Goal: Download file/media

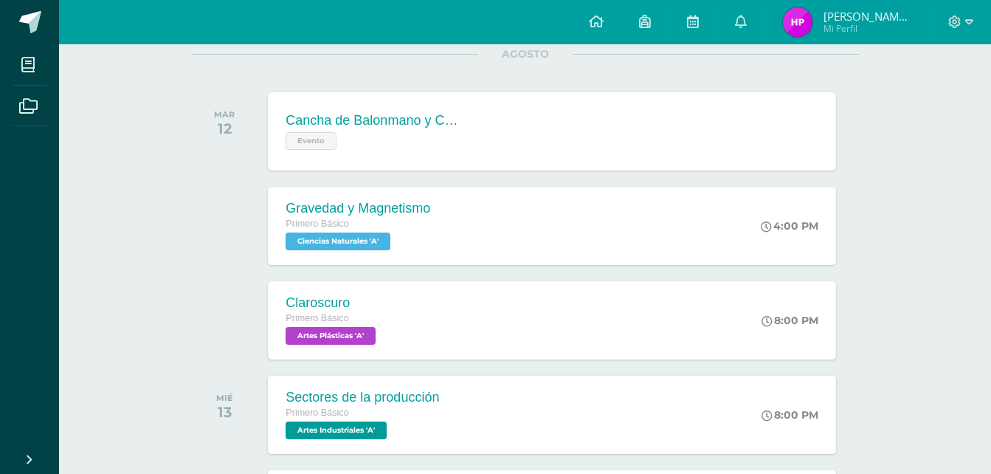
scroll to position [201, 0]
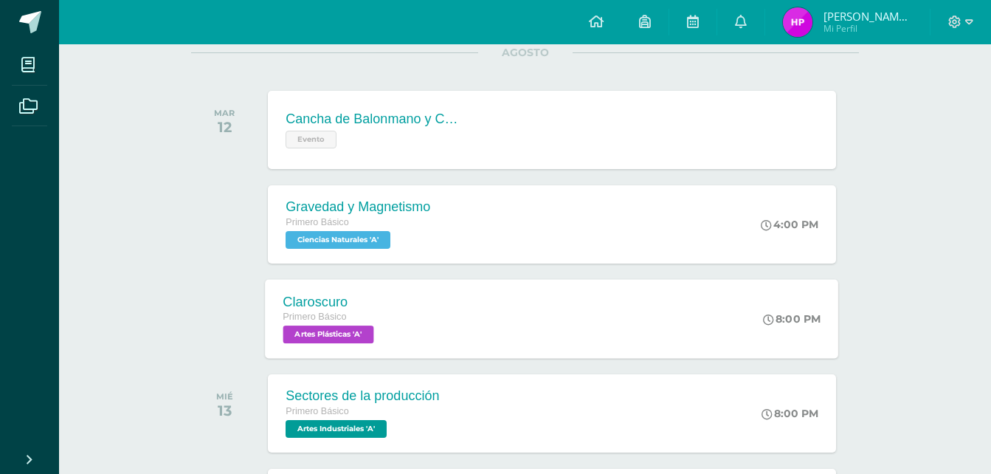
click at [624, 312] on div "Claroscuro Primero Básico Artes Plásticas 'A' 8:00 PM [GEOGRAPHIC_DATA] Artes P…" at bounding box center [552, 318] width 573 height 79
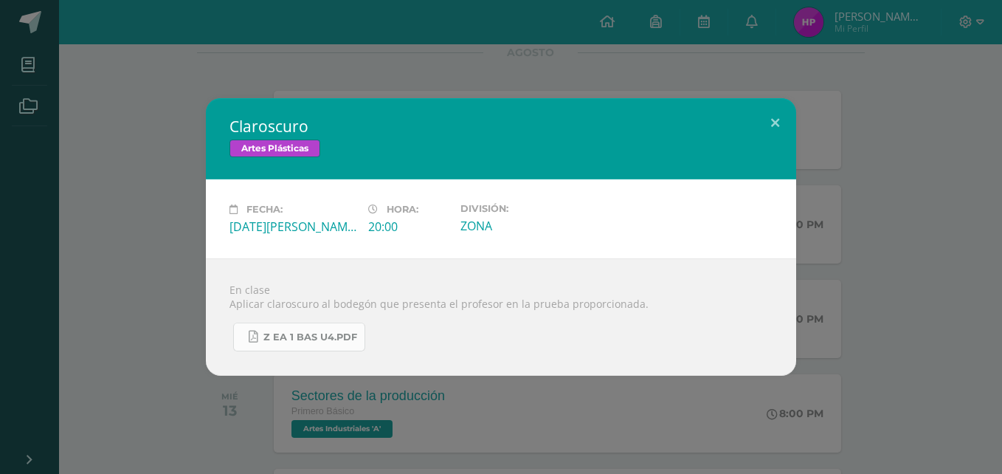
click at [343, 342] on span "Z eA 1 Bas U4.pdf" at bounding box center [310, 337] width 94 height 12
click at [117, 90] on div "Claroscuro Artes Plásticas Fecha: Martes 12 de Agosto Hora: 20:00 División: ZONA" at bounding box center [501, 237] width 1002 height 474
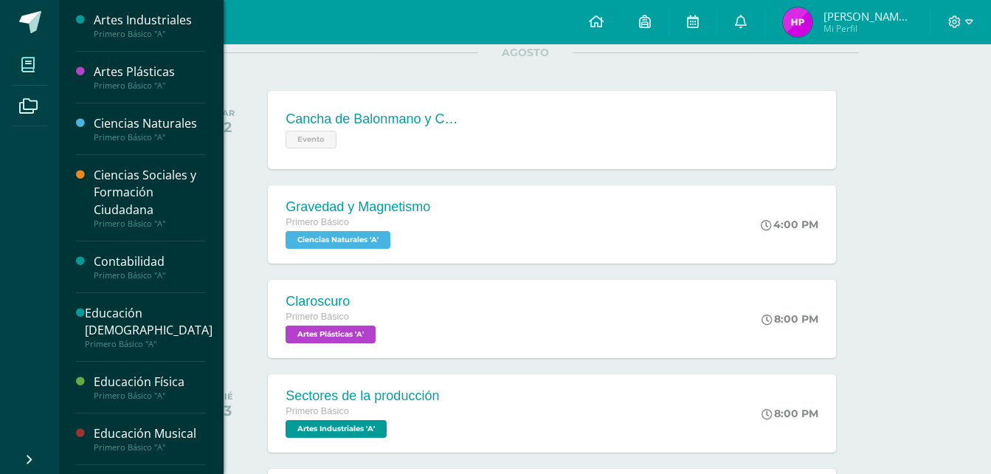
click at [38, 69] on span at bounding box center [28, 64] width 33 height 33
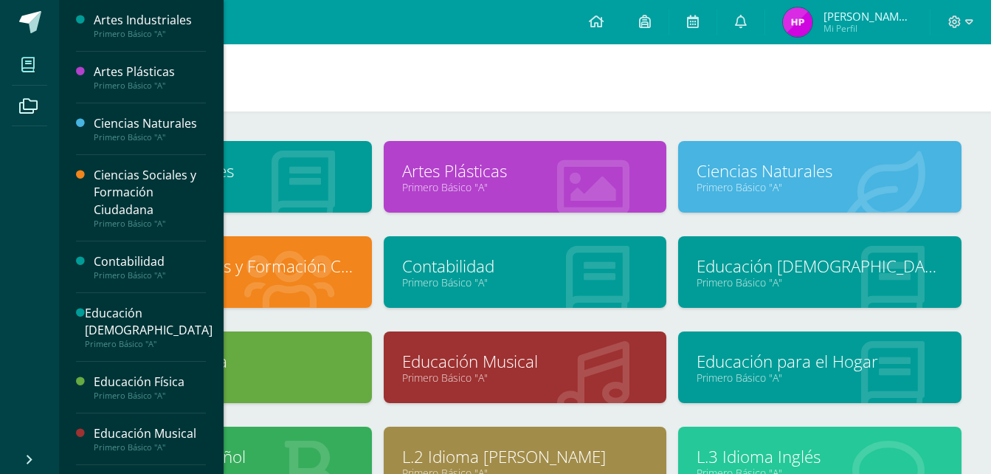
click at [487, 178] on link "Artes Plásticas" at bounding box center [525, 170] width 246 height 23
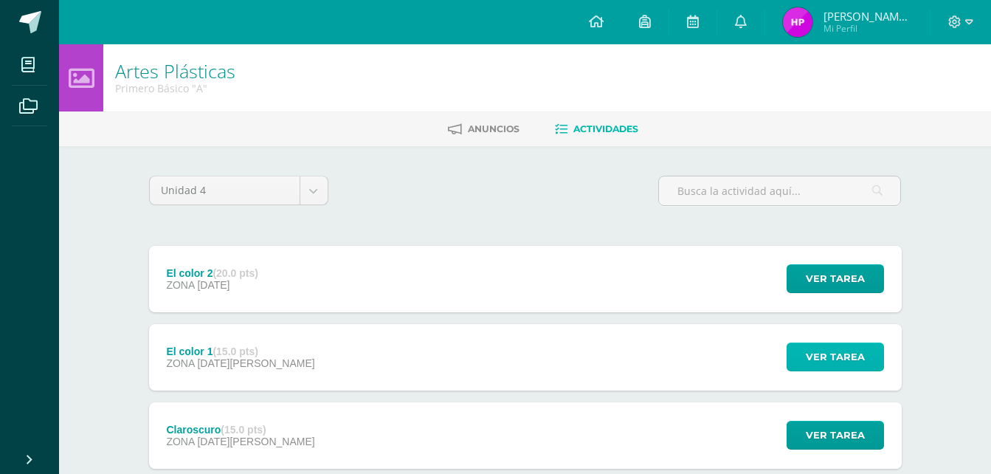
click at [862, 357] on span "Ver tarea" at bounding box center [835, 356] width 59 height 27
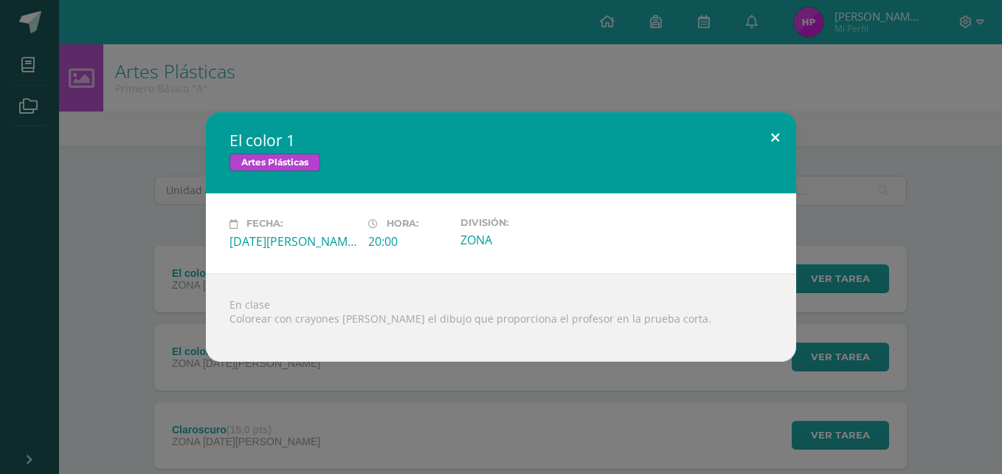
click at [781, 140] on button at bounding box center [775, 137] width 42 height 50
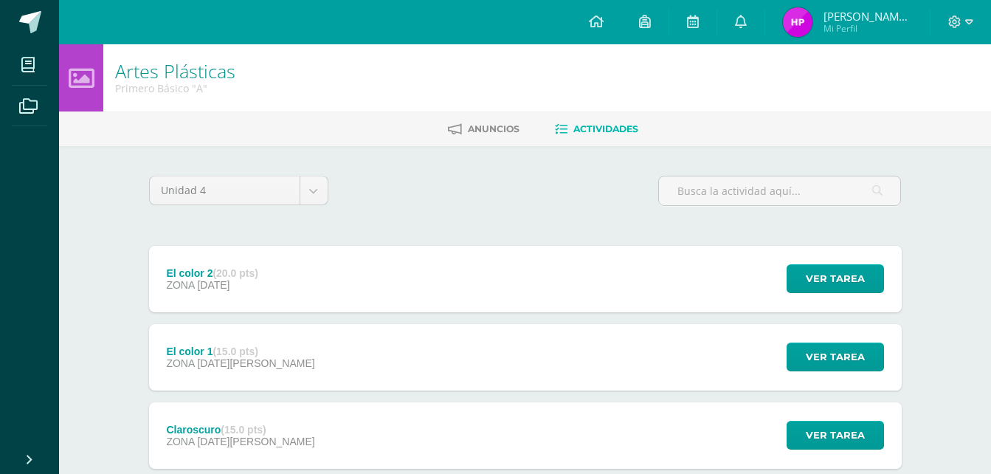
click at [800, 299] on div "Ver tarea" at bounding box center [832, 279] width 137 height 66
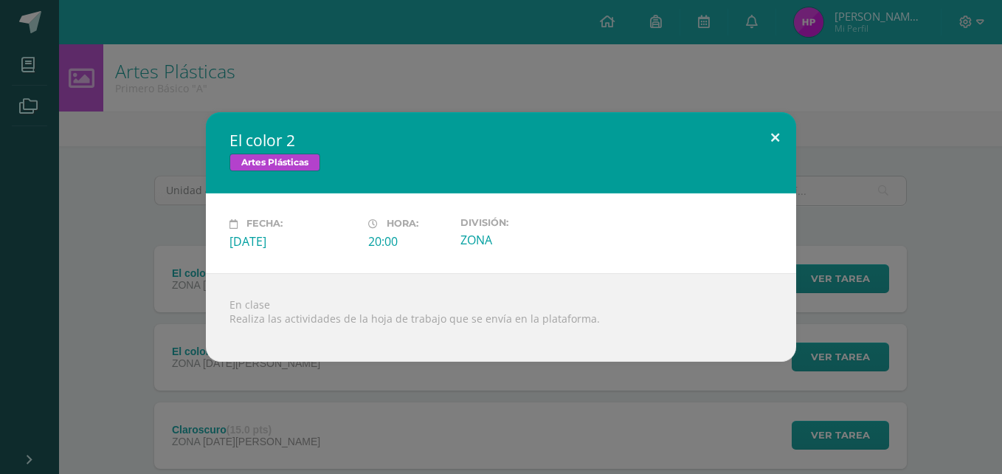
click at [769, 142] on button at bounding box center [775, 137] width 42 height 50
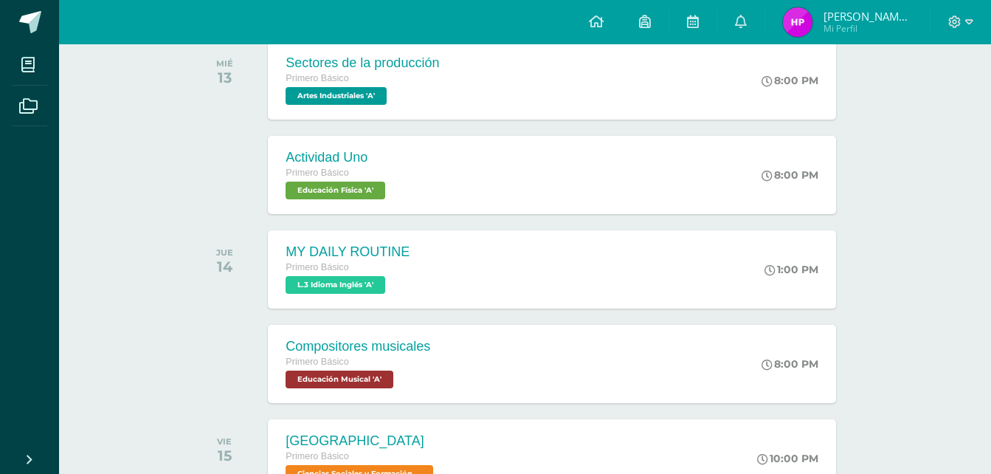
scroll to position [521, 0]
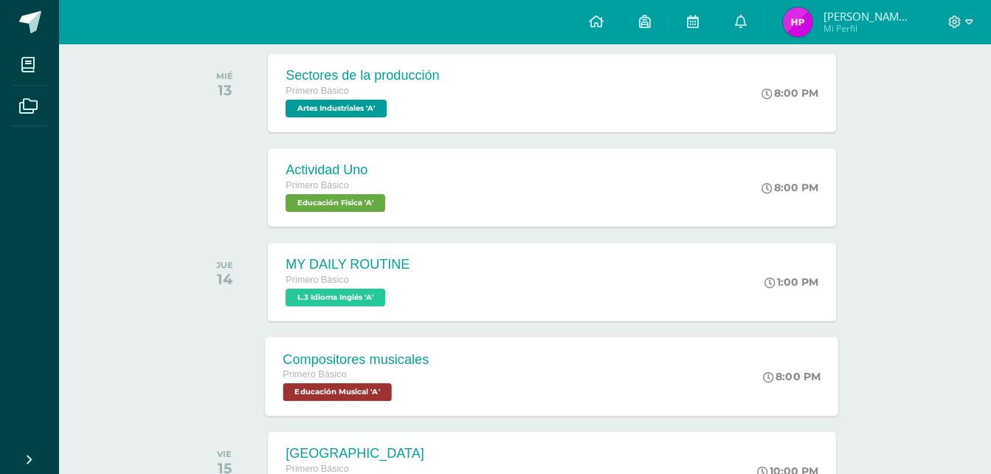
click at [438, 366] on div "Compositores musicales Primero Básico Educación Musical 'A'" at bounding box center [356, 375] width 181 height 79
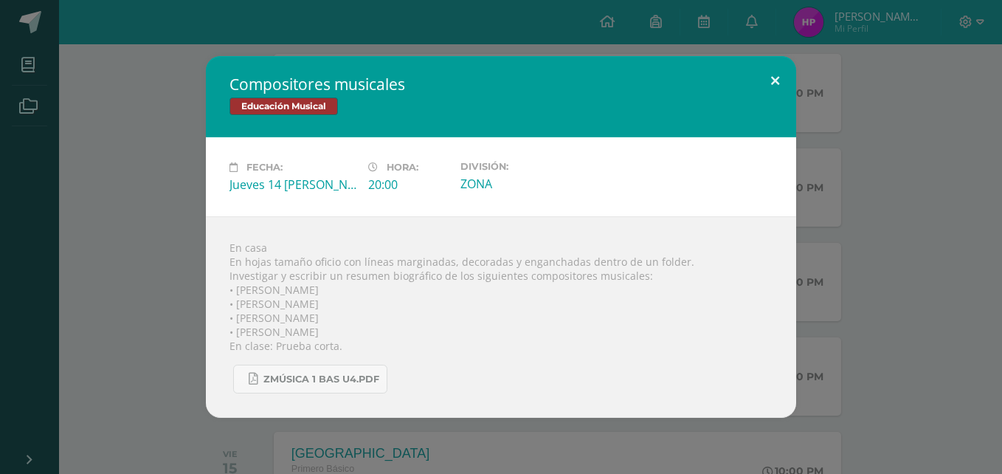
click at [766, 79] on button at bounding box center [775, 81] width 42 height 50
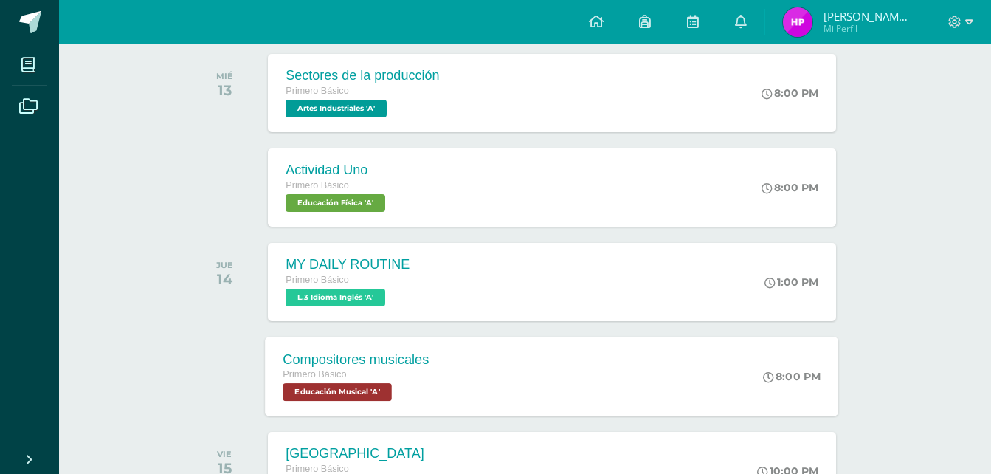
click at [331, 395] on span "Educación Musical 'A'" at bounding box center [337, 392] width 108 height 18
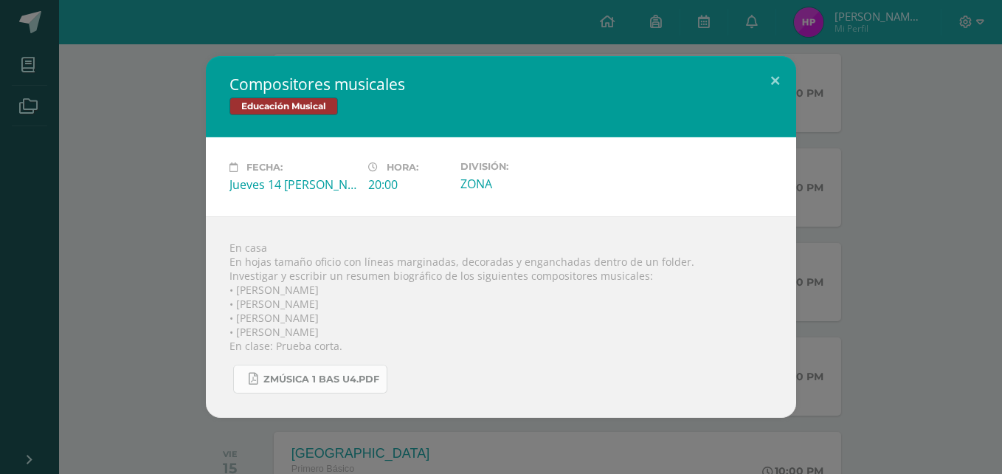
click at [328, 381] on span "Zmúsica 1 Bas U4.pdf" at bounding box center [321, 379] width 116 height 12
click at [783, 87] on button at bounding box center [775, 81] width 42 height 50
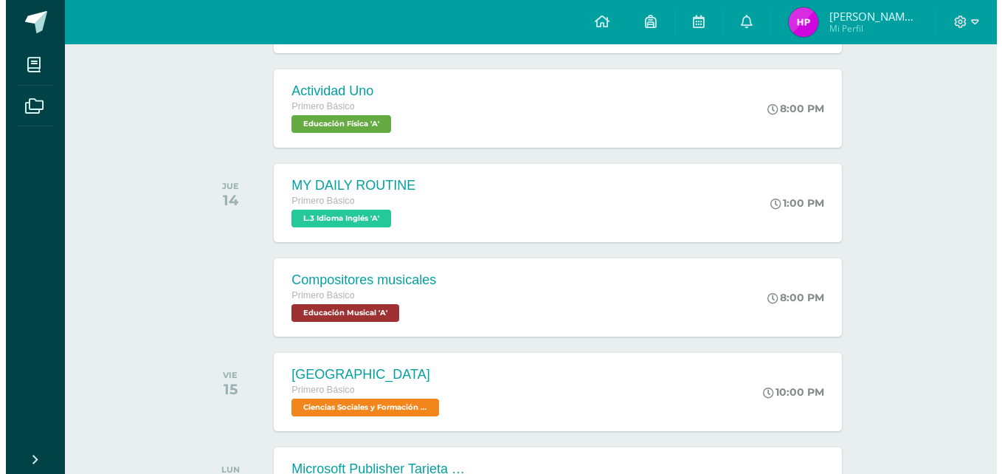
scroll to position [605, 0]
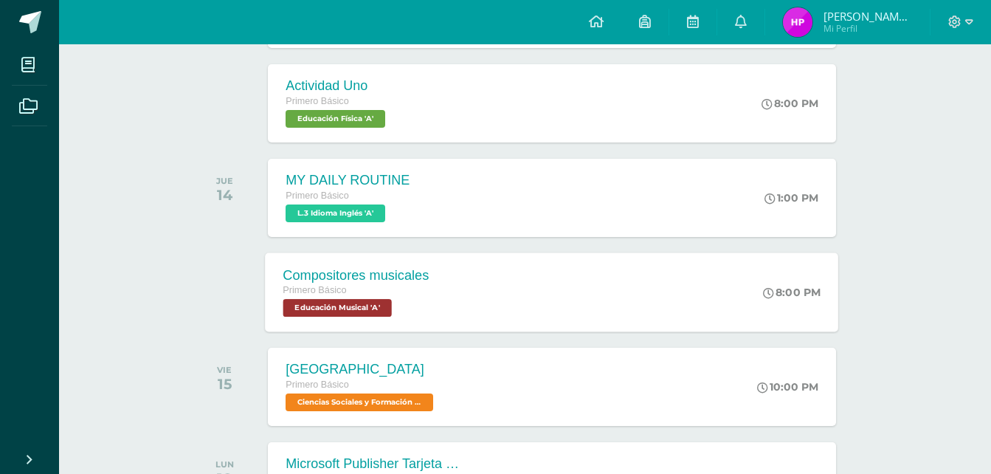
click at [612, 285] on div "Compositores musicales Primero Básico Educación Musical 'A' 8:00 PM Compositore…" at bounding box center [552, 291] width 573 height 79
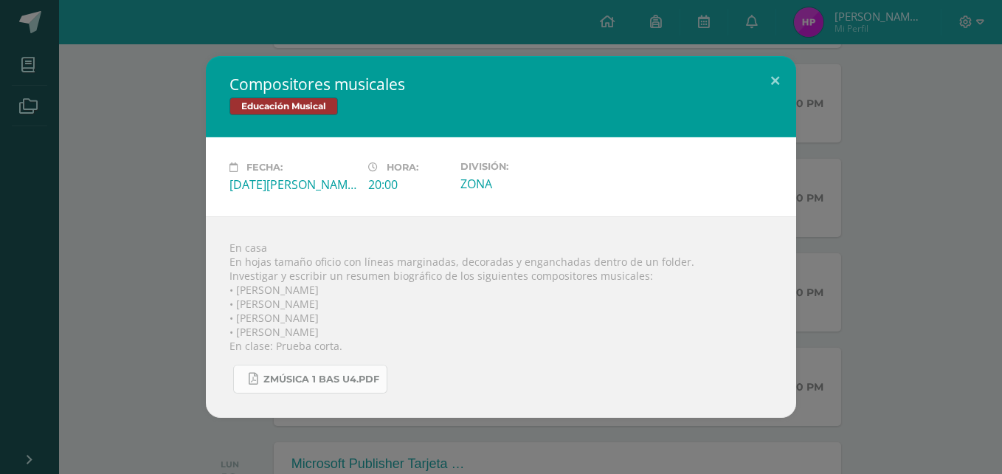
click at [377, 373] on span "Zmúsica 1 Bas U4.pdf" at bounding box center [321, 379] width 116 height 12
click at [279, 371] on link "Zmúsica 1 Bas U4.pdf" at bounding box center [310, 378] width 154 height 29
